Goal: Check status: Check status

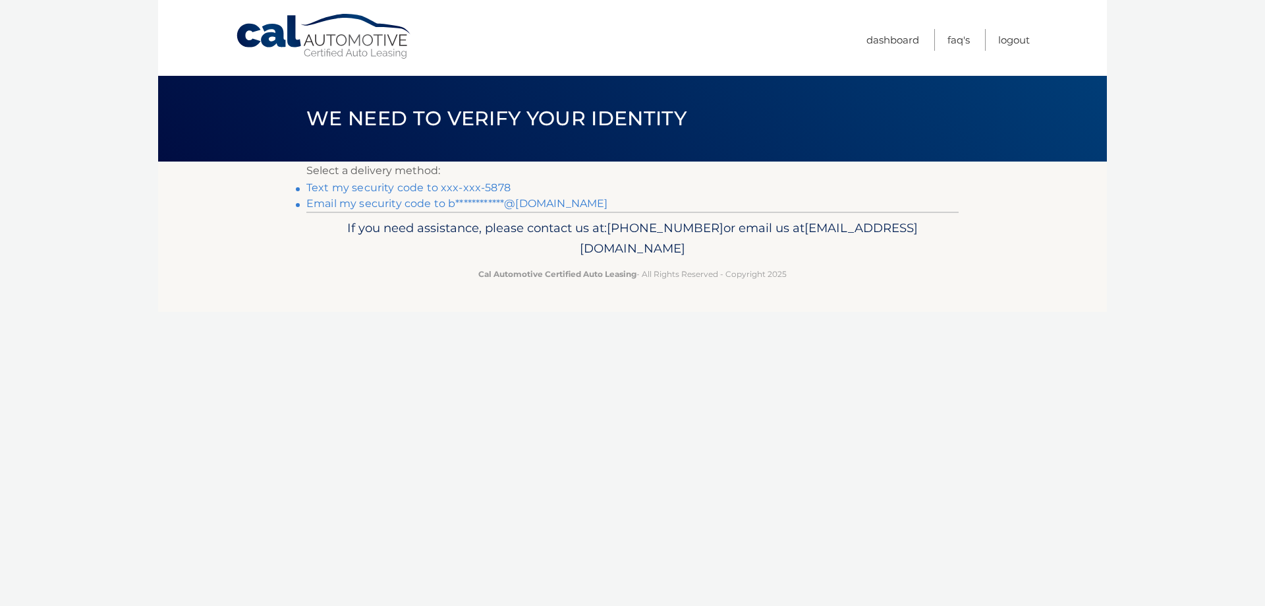
click at [497, 185] on link "Text my security code to xxx-xxx-5878" at bounding box center [408, 187] width 204 height 13
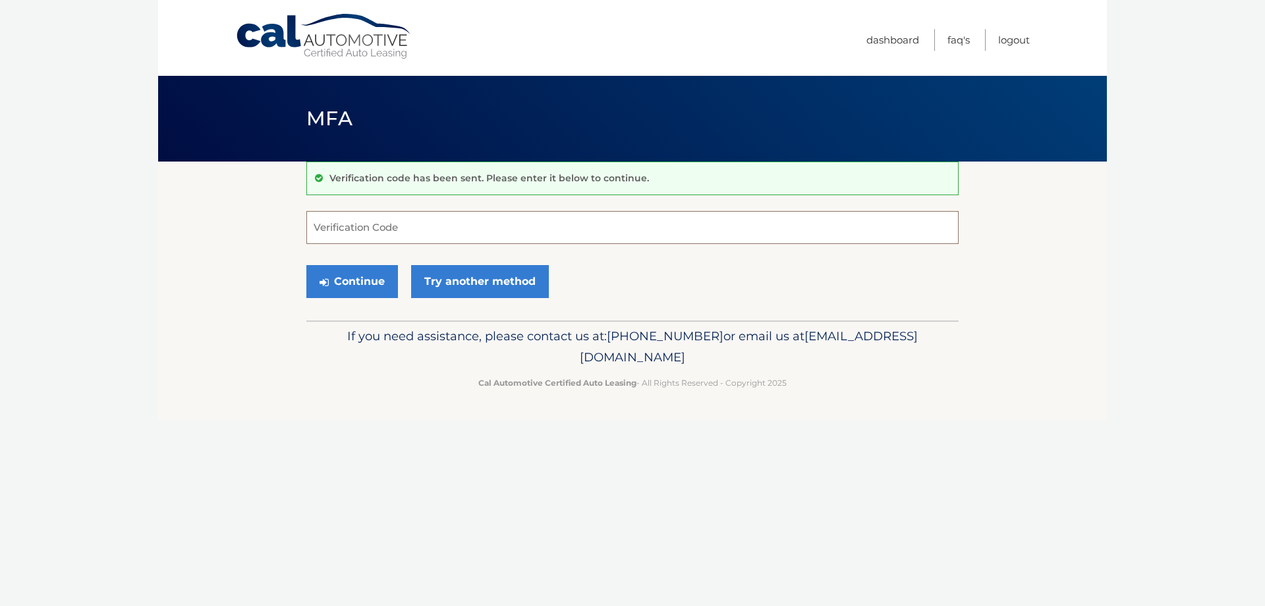
click at [507, 215] on input "Verification Code" at bounding box center [632, 227] width 652 height 33
click at [540, 225] on input "Verification Code" at bounding box center [632, 227] width 652 height 33
type input "450049"
click at [348, 281] on button "Continue" at bounding box center [352, 281] width 92 height 33
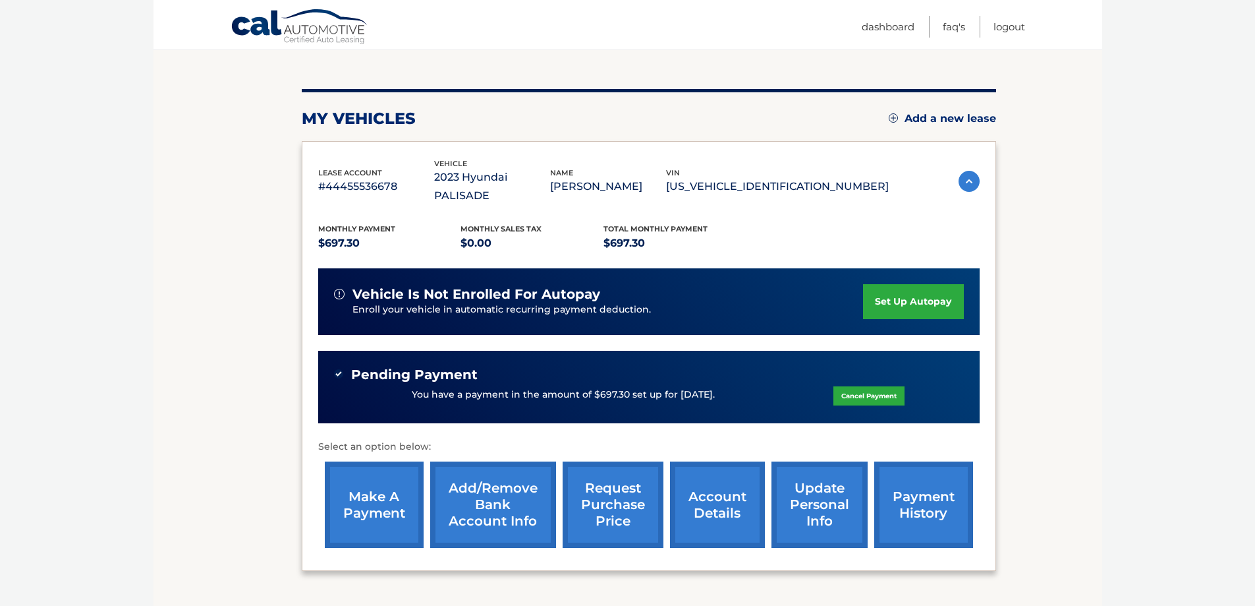
scroll to position [218, 0]
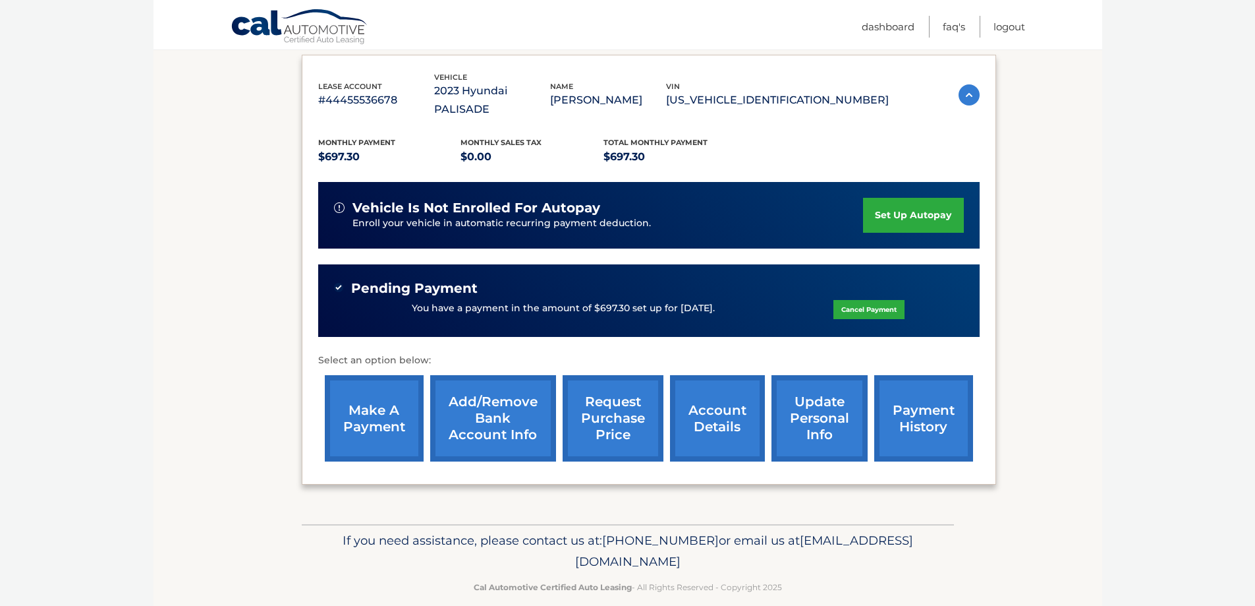
click at [714, 391] on link "account details" at bounding box center [717, 418] width 95 height 86
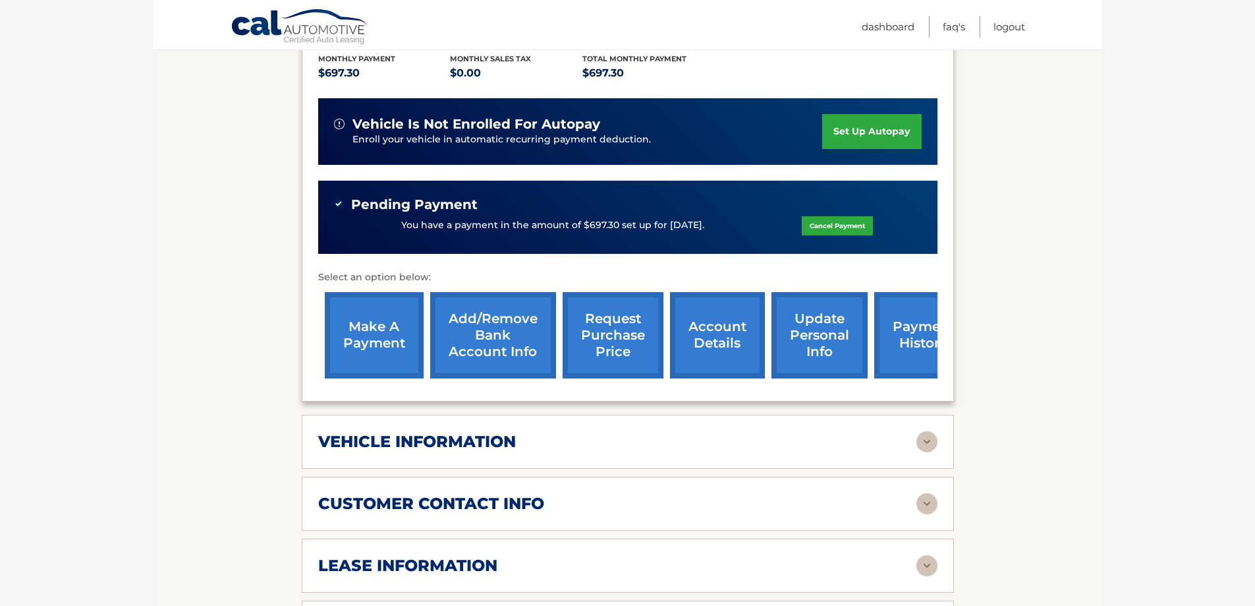
scroll to position [330, 0]
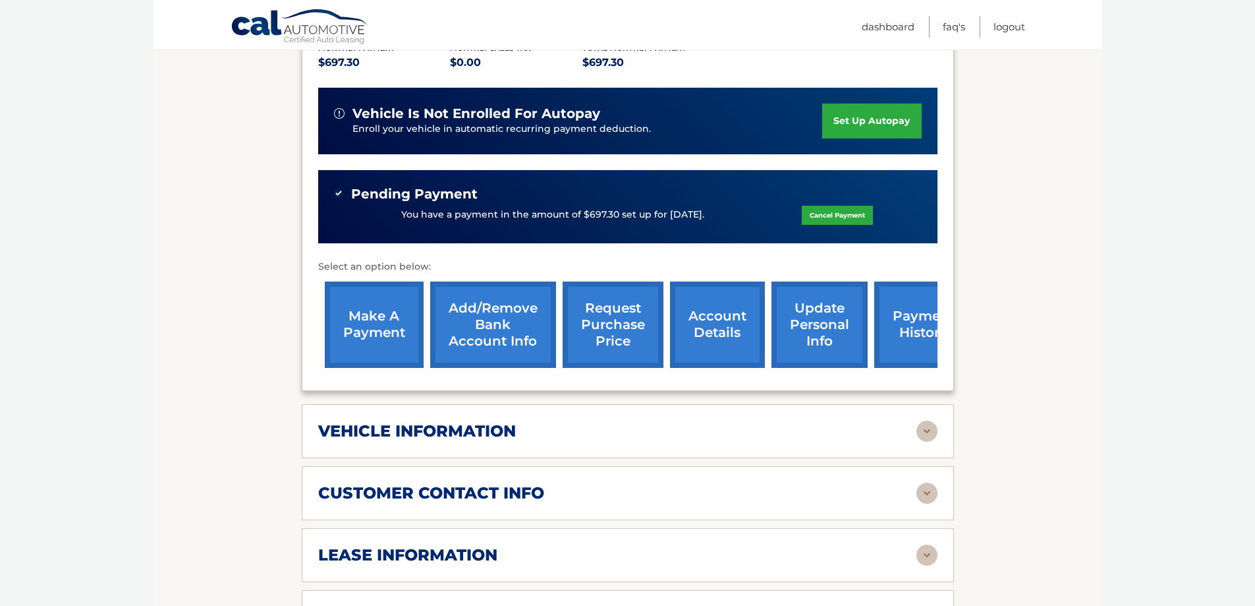
click at [932, 420] on img at bounding box center [927, 430] width 21 height 21
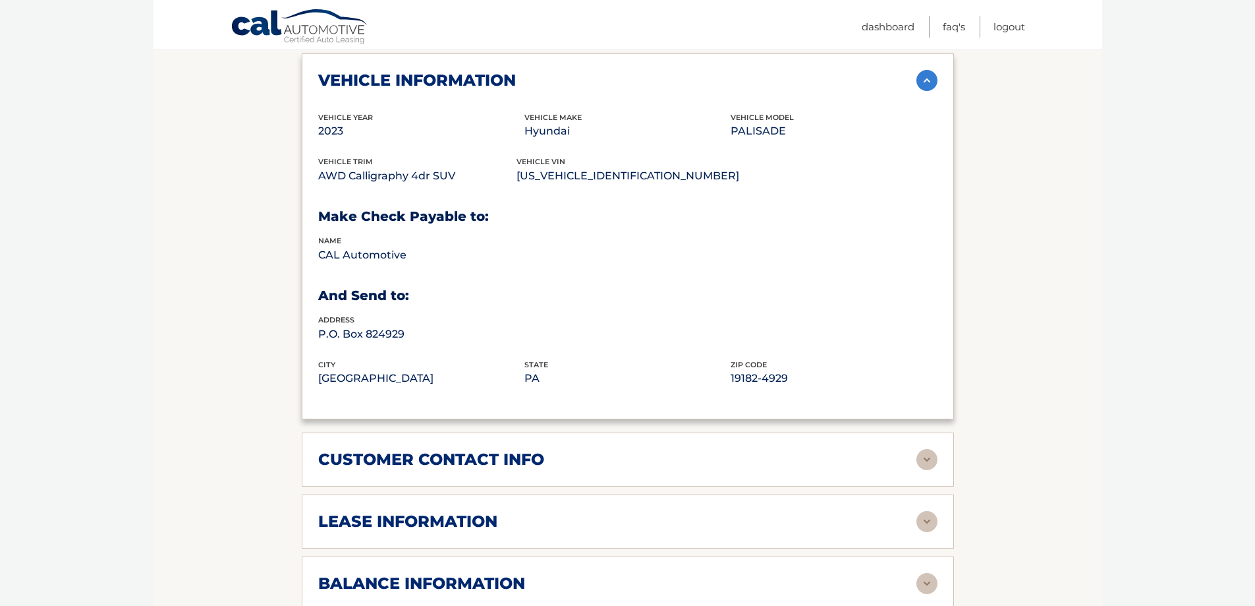
scroll to position [725, 0]
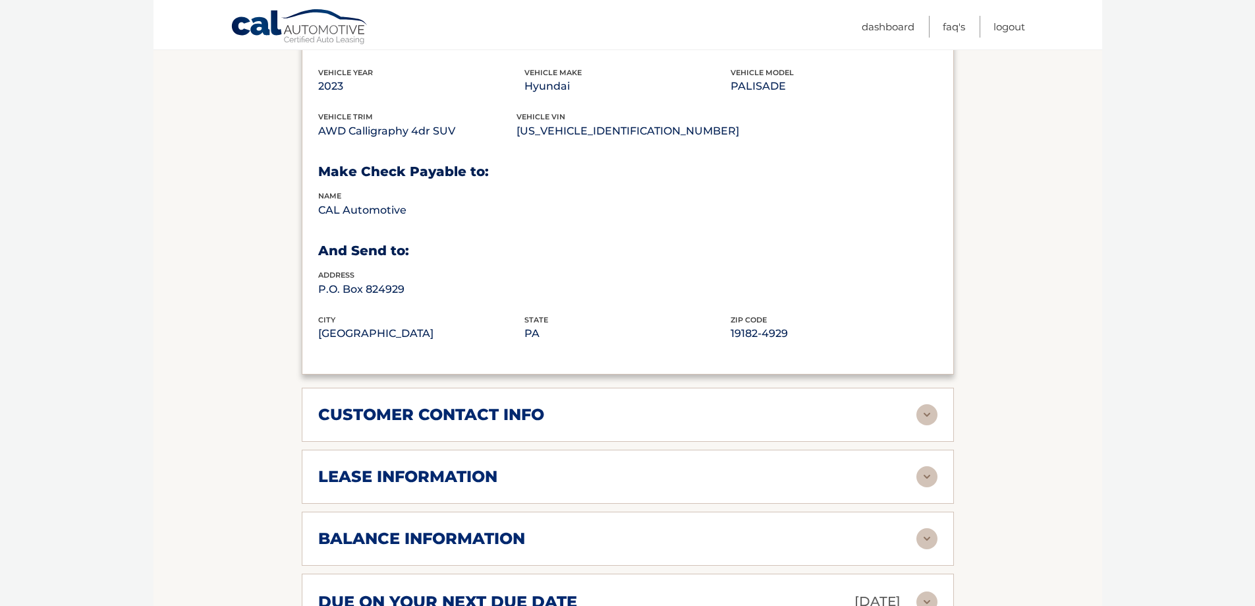
click at [597, 467] on div "lease information" at bounding box center [617, 477] width 598 height 20
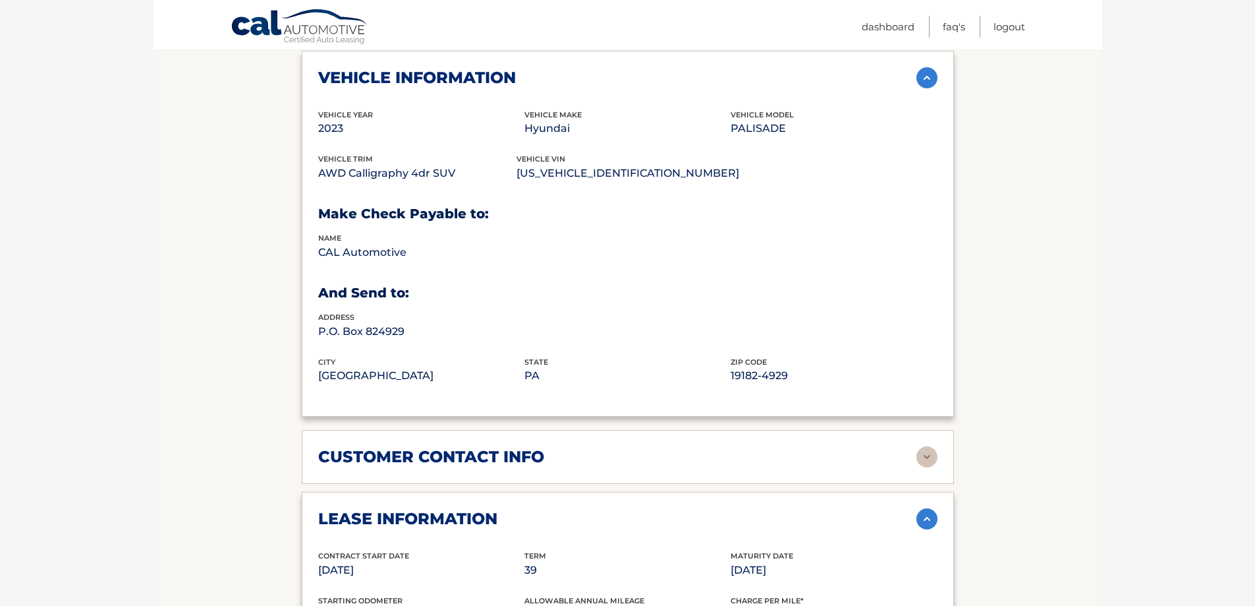
scroll to position [659, 0]
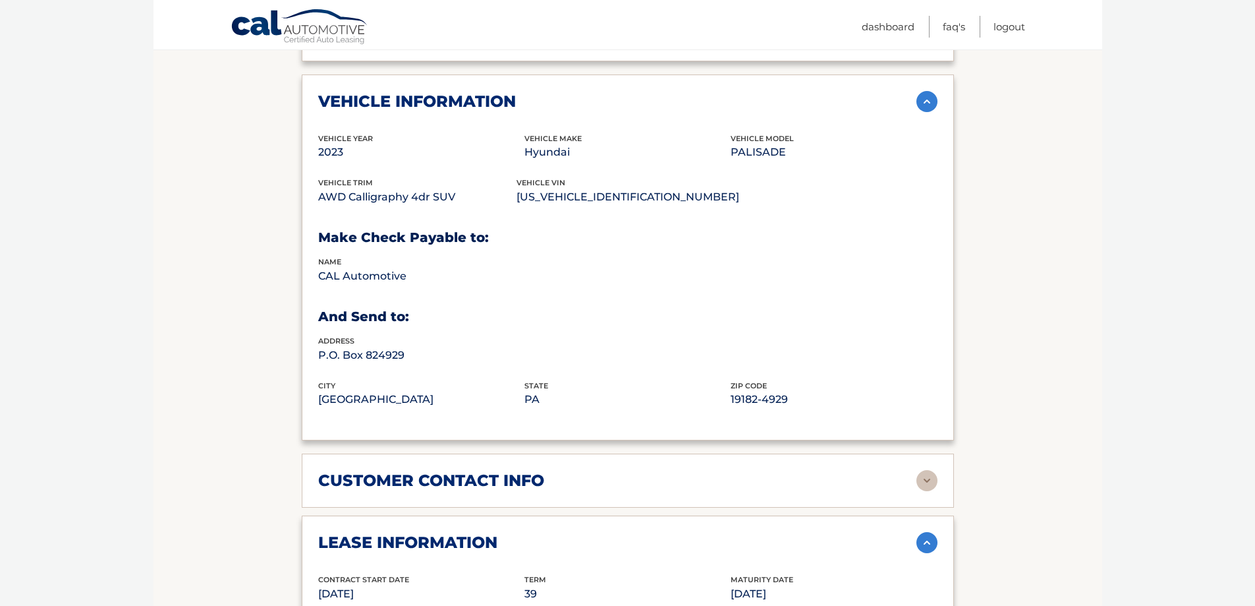
click at [674, 453] on div "customer contact info full name [PERSON_NAME] street address [STREET_ADDRESS][P…" at bounding box center [628, 480] width 652 height 54
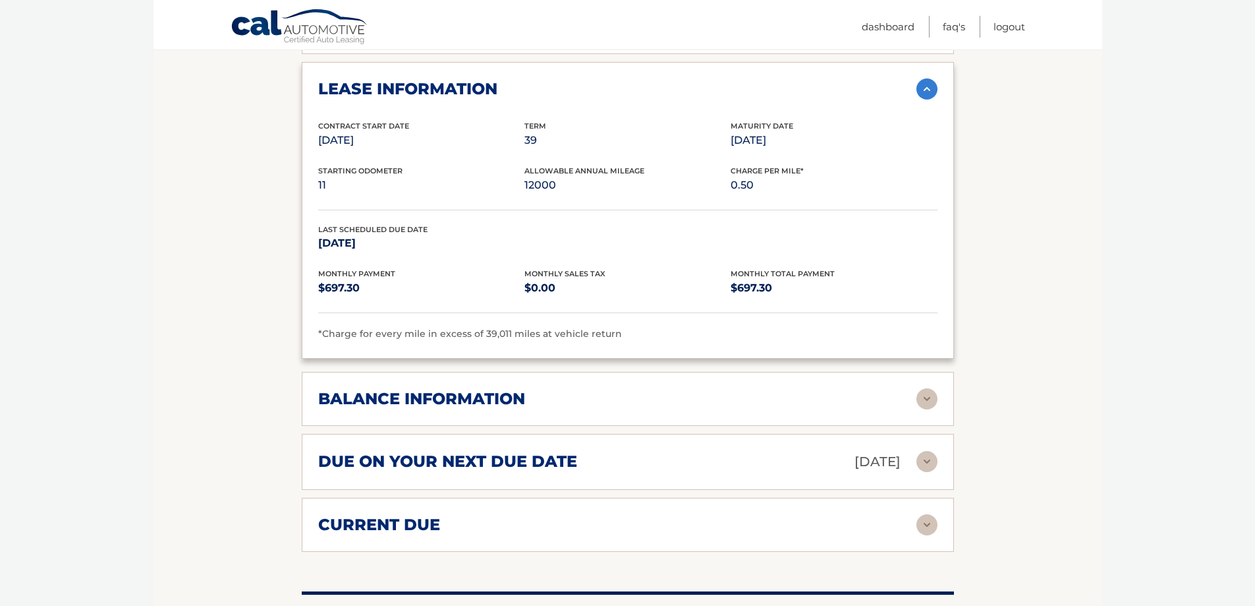
scroll to position [1120, 0]
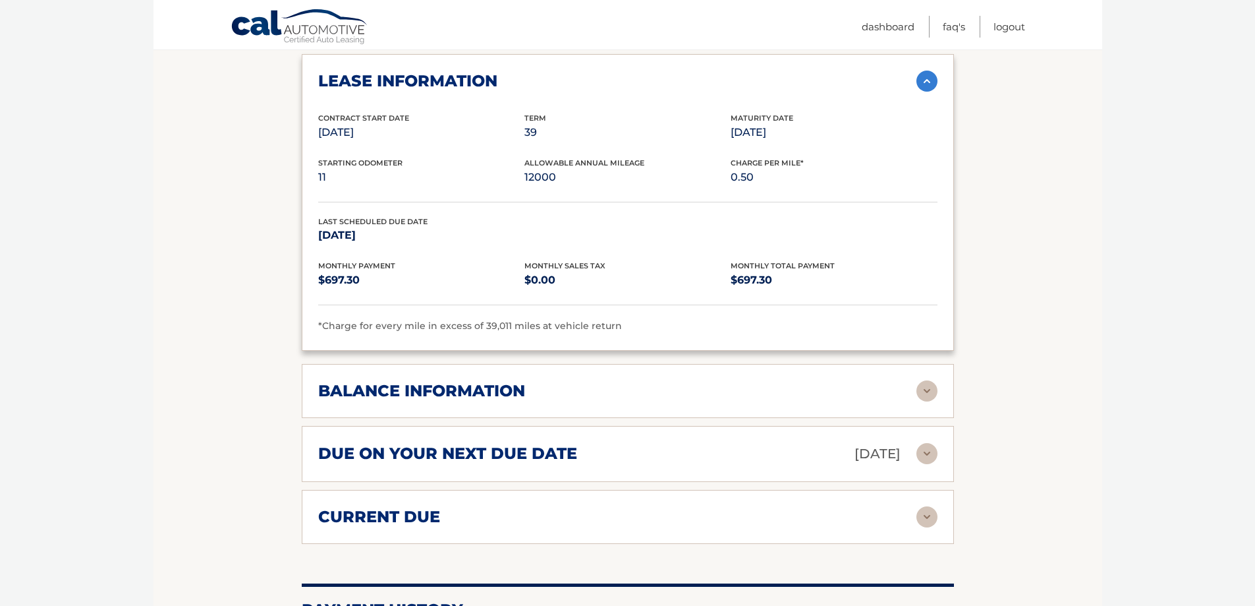
click at [701, 381] on div "balance information" at bounding box center [617, 391] width 598 height 20
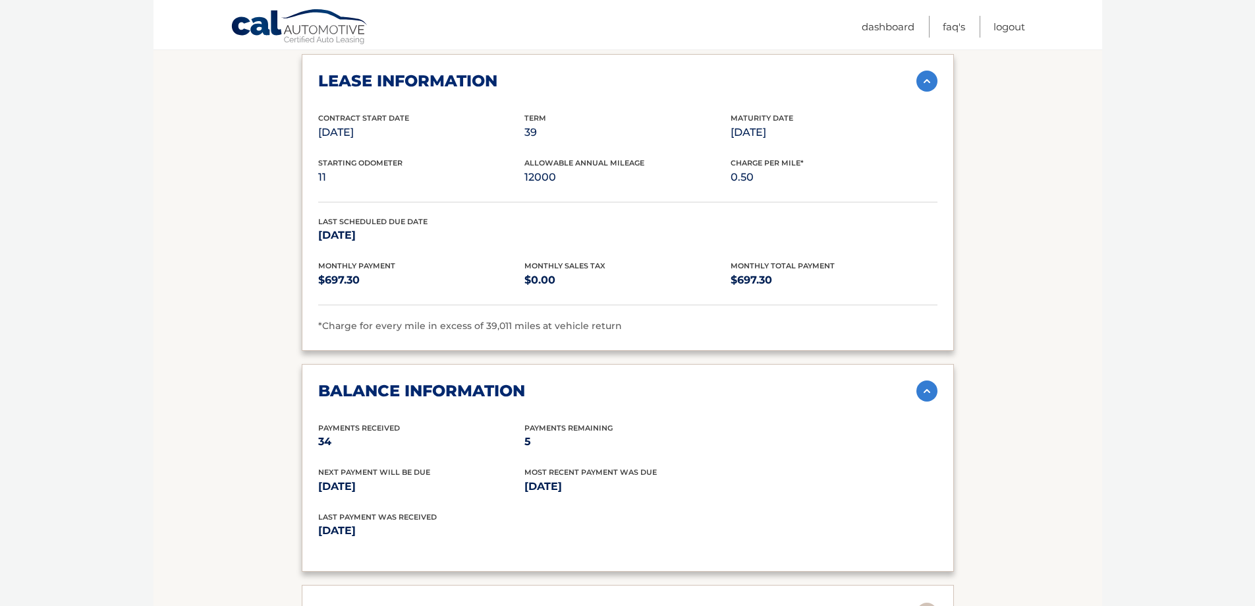
click at [532, 432] on p "5" at bounding box center [628, 441] width 206 height 18
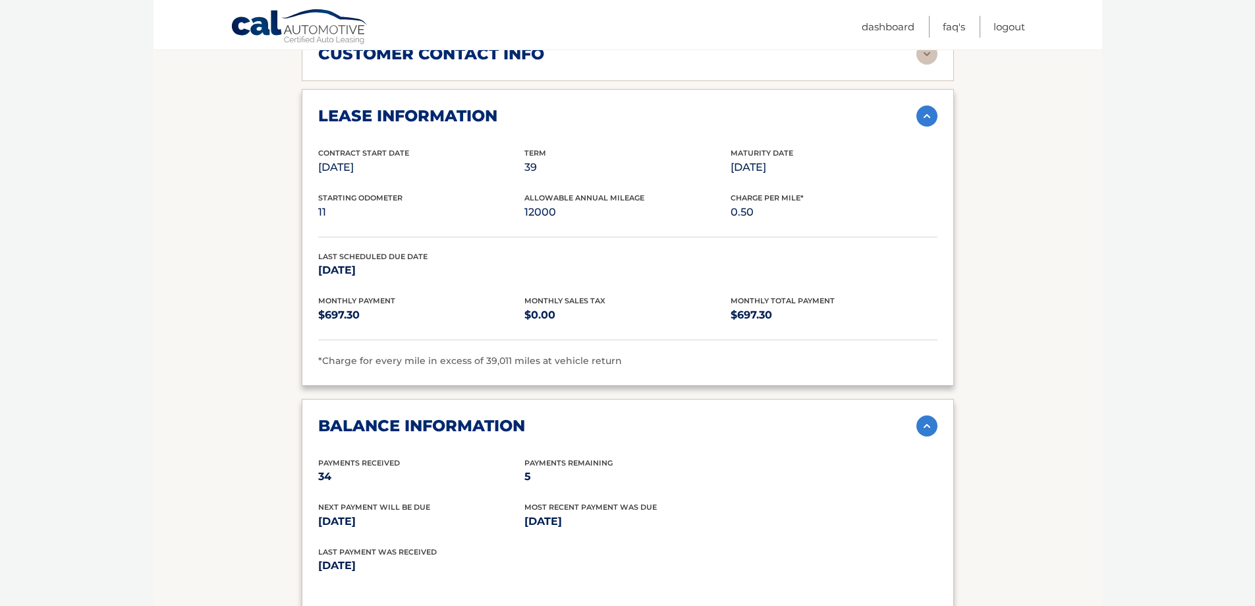
scroll to position [1054, 0]
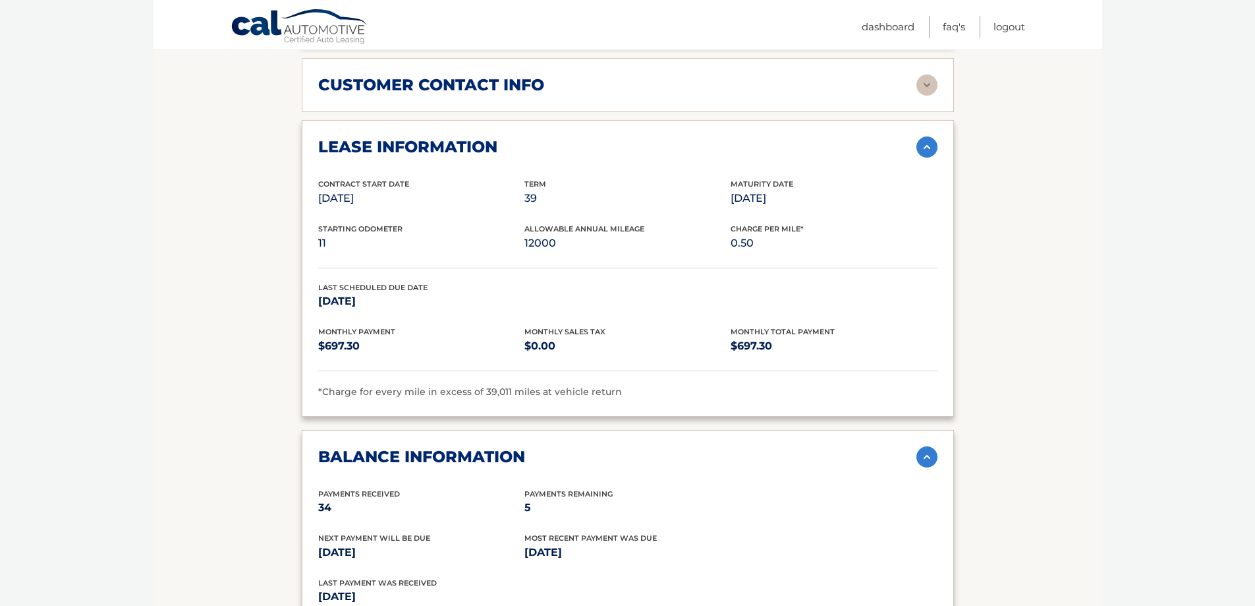
click at [1043, 268] on section "Account Details | #44455536678 Back to Dashboard Manage Your Lease lease accoun…" at bounding box center [628, 79] width 949 height 1945
